Goal: Information Seeking & Learning: Learn about a topic

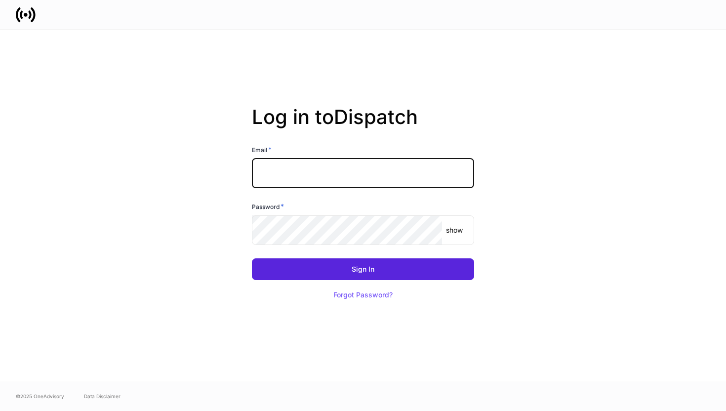
click at [291, 168] on input "text" at bounding box center [363, 174] width 222 height 30
type input "**********"
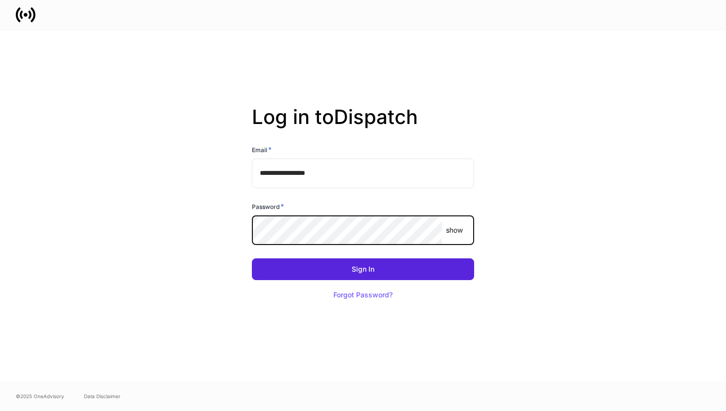
click at [252, 258] on button "Sign In" at bounding box center [363, 269] width 222 height 22
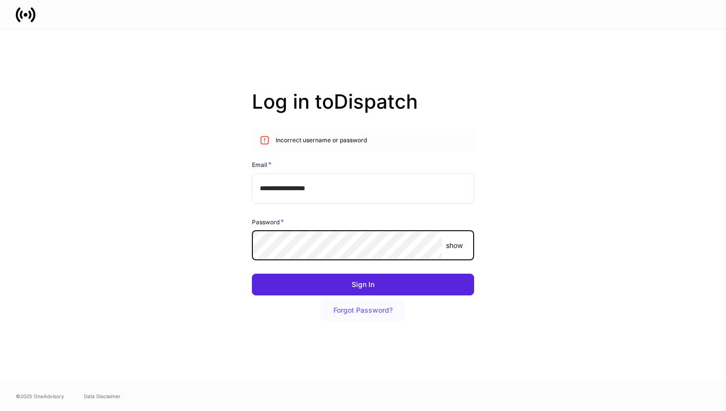
click at [368, 309] on div "Forgot Password?" at bounding box center [363, 310] width 59 height 7
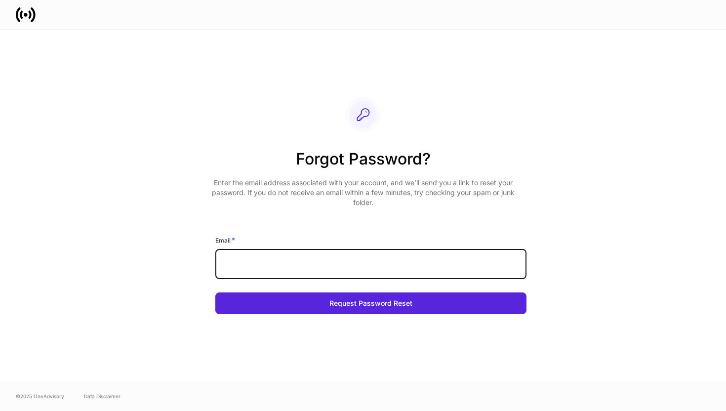
click at [373, 257] on input "text" at bounding box center [370, 265] width 311 height 30
type input "*"
type input "**********"
click at [215, 293] on button "Request Password Reset" at bounding box center [370, 304] width 311 height 22
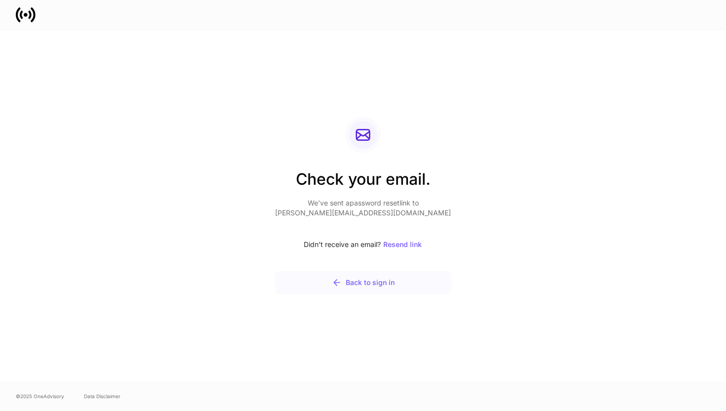
click at [357, 286] on div "Back to sign in" at bounding box center [363, 283] width 63 height 10
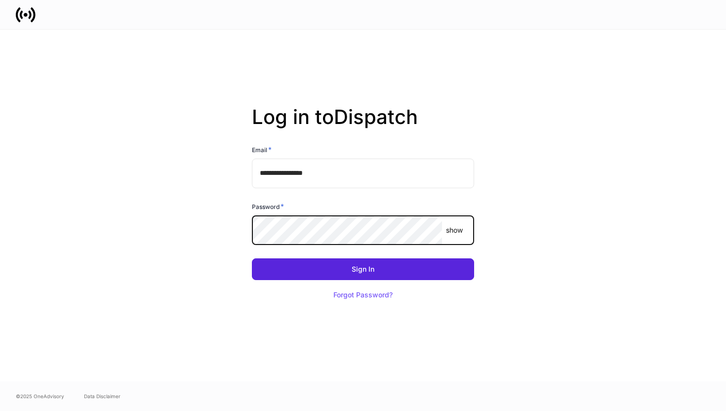
click at [252, 258] on button "Sign In" at bounding box center [363, 269] width 222 height 22
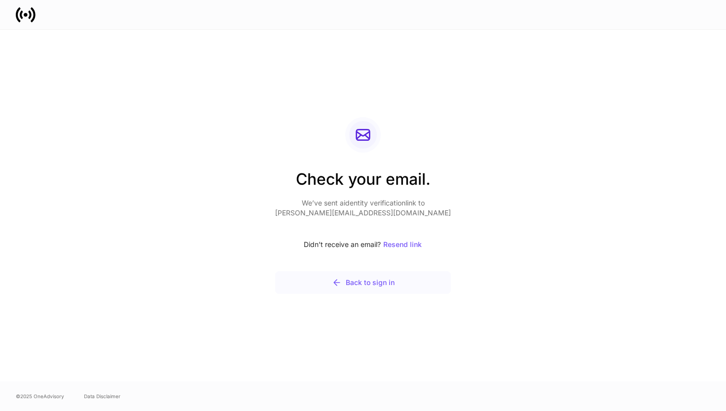
click at [344, 282] on div "Back to sign in" at bounding box center [363, 283] width 63 height 10
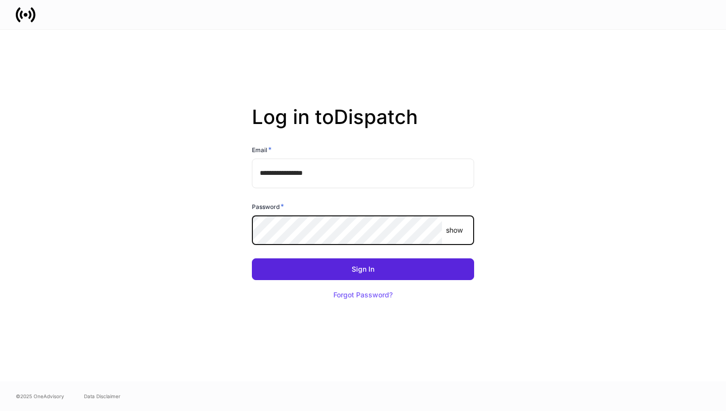
click at [252, 258] on button "Sign In" at bounding box center [363, 269] width 222 height 22
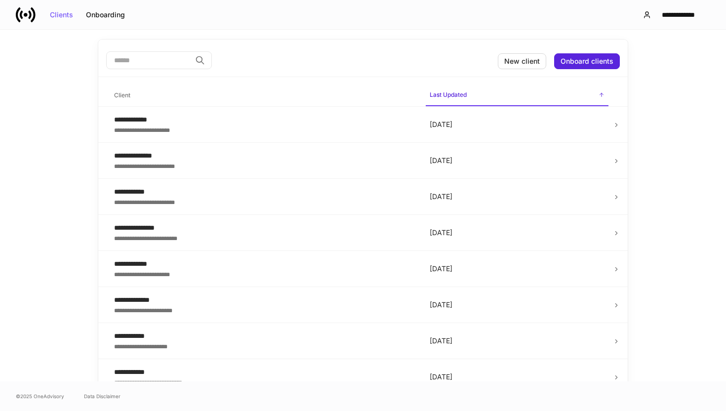
scroll to position [96, 0]
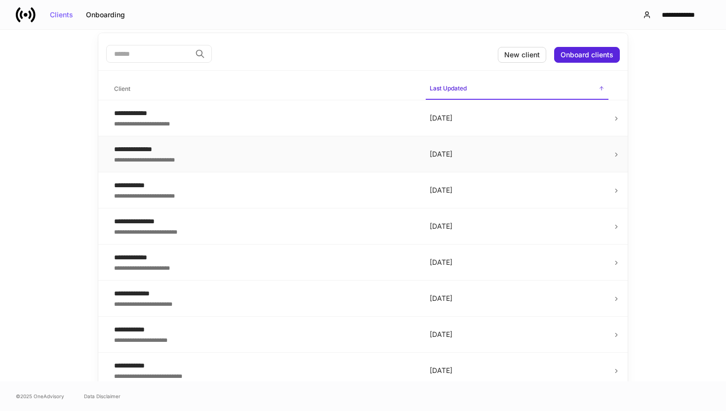
click at [142, 150] on div "**********" at bounding box center [264, 149] width 300 height 10
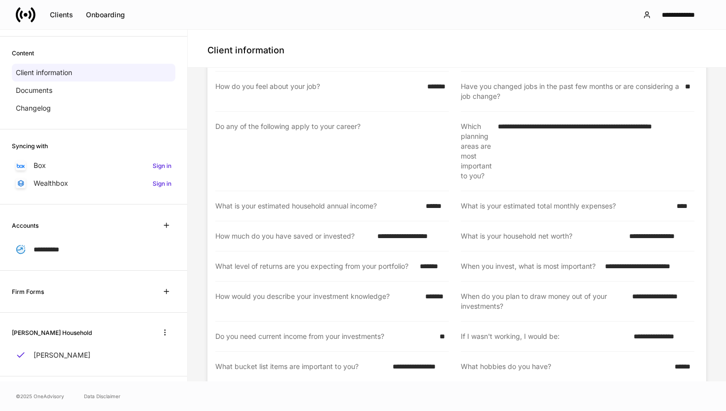
scroll to position [49, 0]
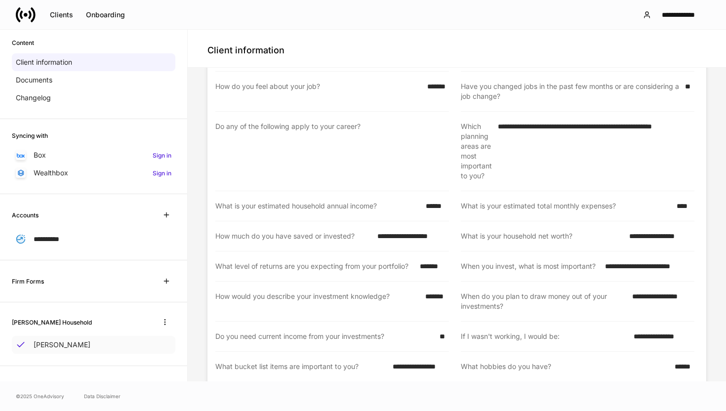
click at [149, 347] on div "Ashley Cusumano" at bounding box center [94, 345] width 164 height 18
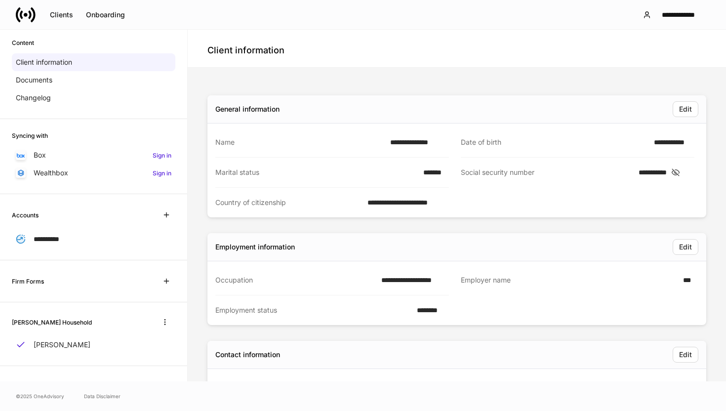
click at [105, 284] on div "Firm Forms" at bounding box center [94, 281] width 164 height 18
click at [167, 279] on icon "button" at bounding box center [166, 281] width 4 height 4
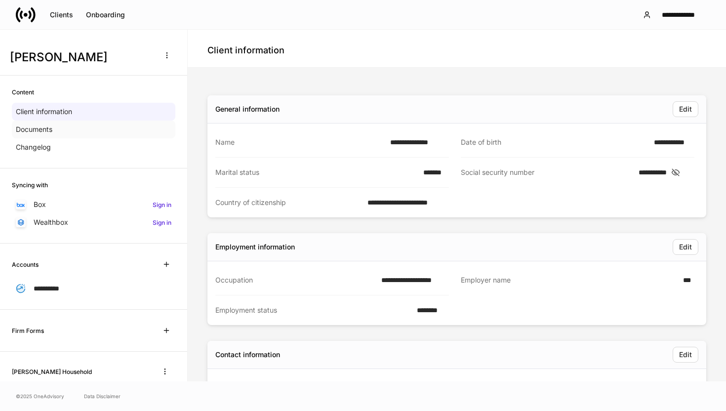
click at [57, 133] on div "Documents" at bounding box center [94, 130] width 164 height 18
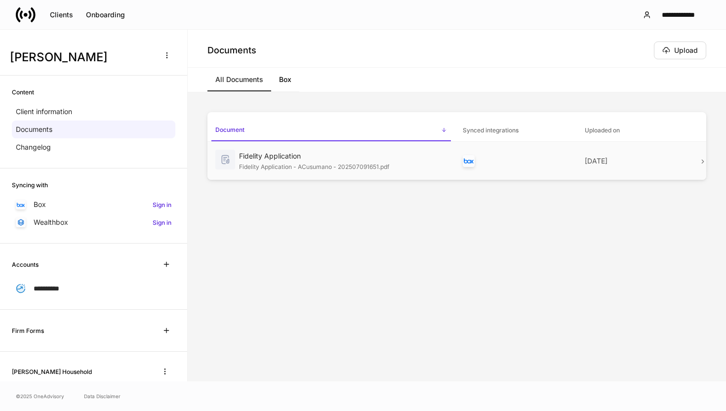
click at [253, 160] on div "Fidelity Application" at bounding box center [343, 156] width 208 height 10
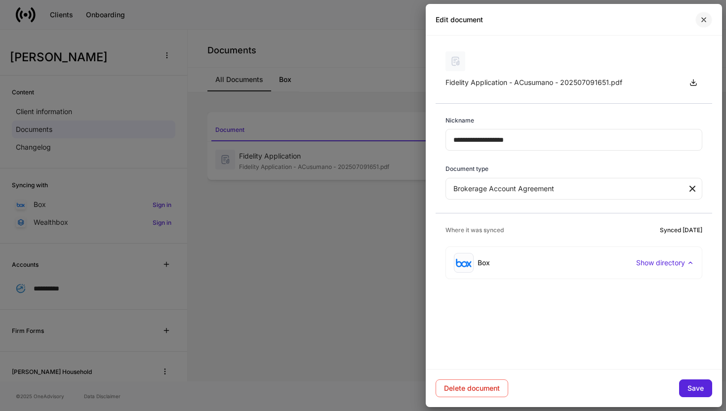
click at [710, 17] on button "button" at bounding box center [704, 20] width 17 height 16
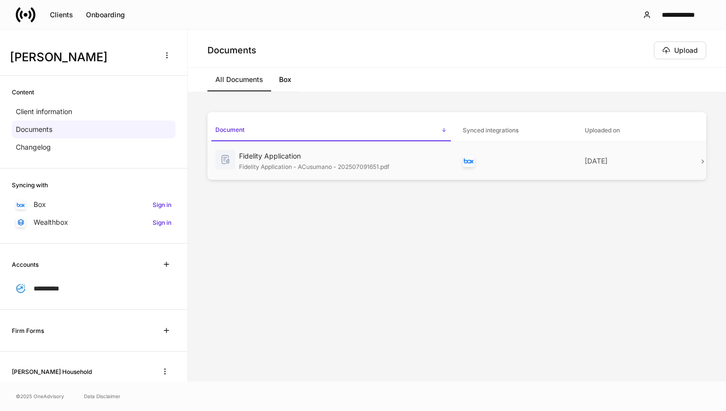
click at [226, 161] on img at bounding box center [225, 160] width 20 height 20
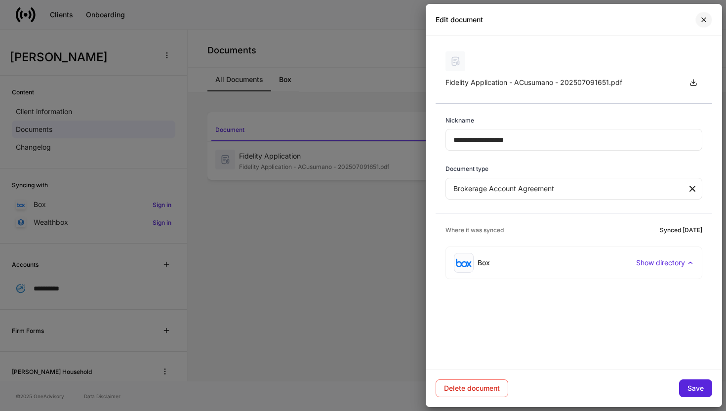
click at [705, 21] on icon "button" at bounding box center [704, 20] width 8 height 8
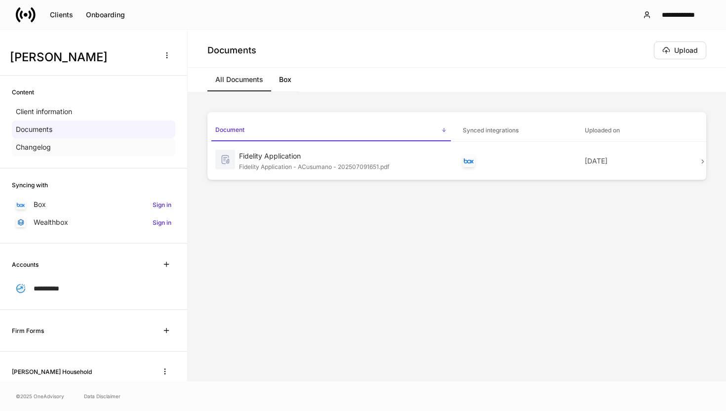
click at [95, 149] on div "Changelog" at bounding box center [94, 147] width 164 height 18
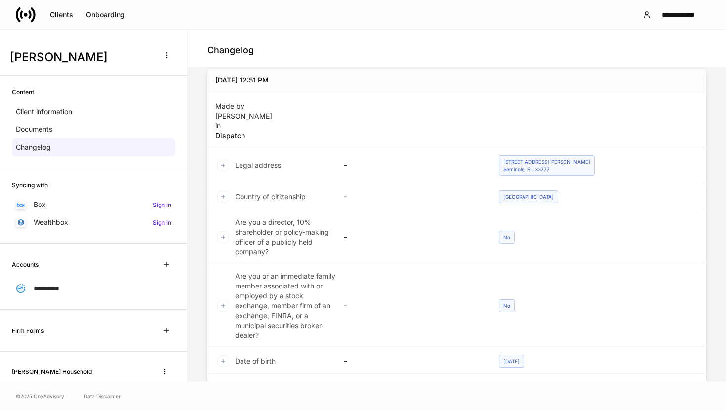
scroll to position [48, 0]
click at [79, 114] on div "Client information" at bounding box center [94, 112] width 164 height 18
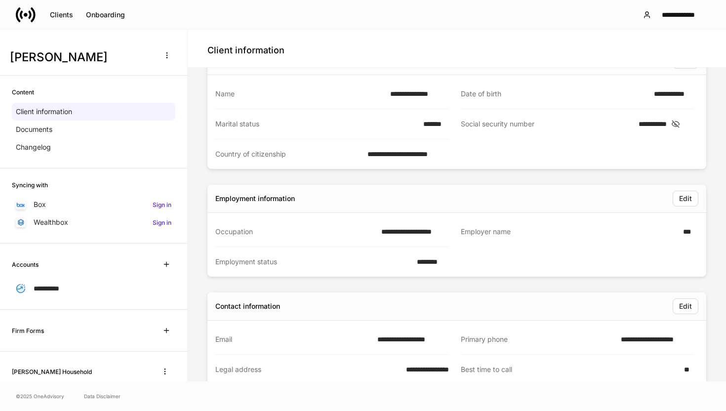
click at [26, 19] on icon at bounding box center [26, 15] width 20 height 20
